Goal: Transaction & Acquisition: Subscribe to service/newsletter

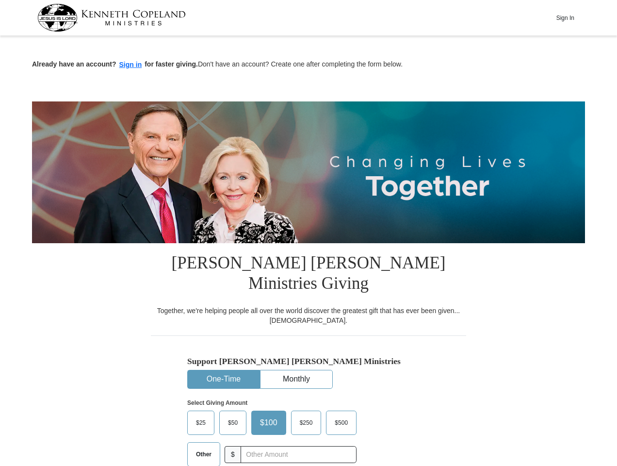
click at [309, 233] on img at bounding box center [308, 172] width 553 height 142
click at [565, 17] on button "Sign In" at bounding box center [565, 17] width 29 height 15
click at [131, 65] on button "Sign in" at bounding box center [130, 64] width 29 height 11
click at [224, 370] on button "One-Time" at bounding box center [224, 379] width 72 height 18
click at [296, 370] on button "Monthly" at bounding box center [297, 379] width 72 height 18
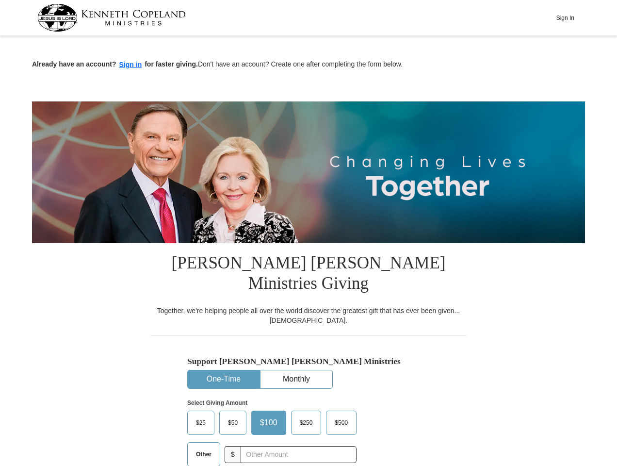
click at [0, 0] on input "text" at bounding box center [0, 0] width 0 height 0
